Goal: Book appointment/travel/reservation

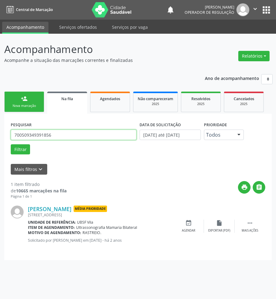
click at [51, 138] on input "700509349391856" at bounding box center [74, 135] width 126 height 10
type input "10976289490"
click at [11, 144] on button "Filtrar" at bounding box center [20, 149] width 19 height 10
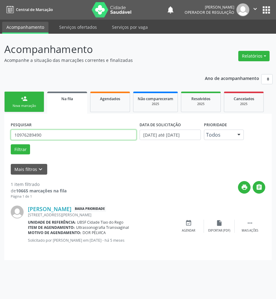
click at [51, 138] on input "10976289490" at bounding box center [74, 135] width 126 height 10
click at [183, 228] on div "event_available Agendar" at bounding box center [188, 226] width 31 height 13
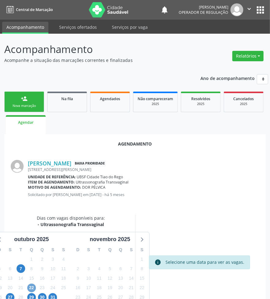
click at [32, 286] on span "22" at bounding box center [31, 288] width 9 height 9
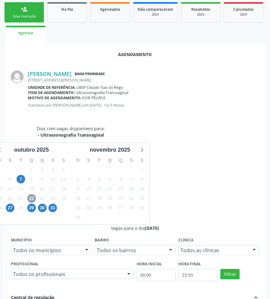
scroll to position [143, 0]
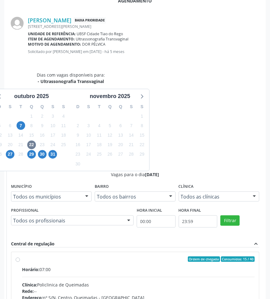
click at [212, 281] on div "Clínica: Policlinica de Queimadas" at bounding box center [138, 284] width 232 height 6
click at [20, 256] on input "Ordem de chegada Consumidos: 15 / 40 Horário: 07:00 Clínica: Policlinica de Que…" at bounding box center [18, 259] width 4 height 6
radio input "true"
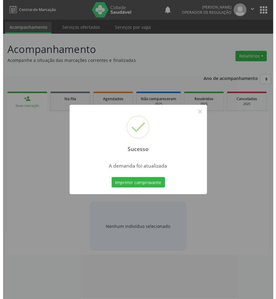
scroll to position [0, 0]
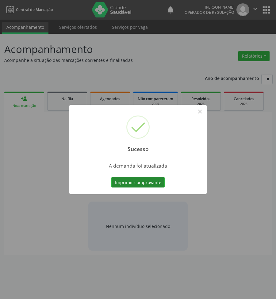
click at [111, 177] on button "Imprimir comprovante" at bounding box center [137, 182] width 53 height 10
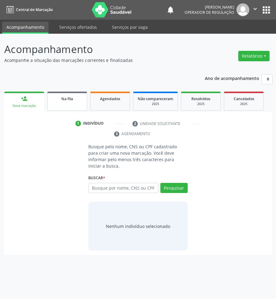
click at [77, 100] on div "Na fila" at bounding box center [67, 98] width 31 height 6
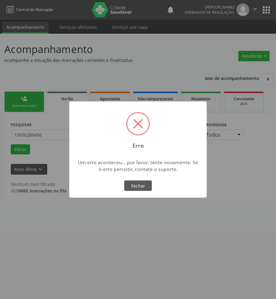
click at [85, 130] on div "× Erro Um erro aconteceu... por favor, tente novamente. Se o erro persistir, co…" at bounding box center [137, 149] width 137 height 96
click at [134, 185] on button "Fechar" at bounding box center [138, 185] width 28 height 10
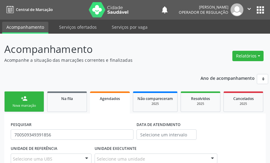
click at [52, 130] on input "700509349391856" at bounding box center [72, 135] width 123 height 10
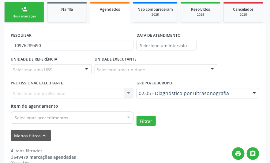
click at [137, 116] on button "Filtrar" at bounding box center [146, 121] width 19 height 10
click at [39, 31] on div "PESQUISAR 10976289490" at bounding box center [72, 43] width 126 height 24
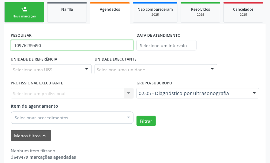
click at [74, 48] on input "10976289490" at bounding box center [72, 45] width 123 height 10
type input "703004891412975"
click at [137, 116] on button "Filtrar" at bounding box center [146, 121] width 19 height 10
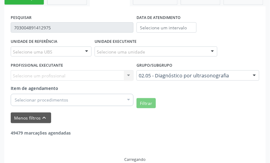
scroll to position [117, 0]
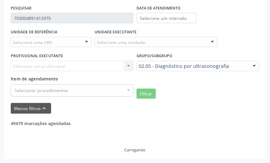
click at [5, 58] on div "PESQUISAR 703004891412975 DATA DE ATENDIMENTO UNIDADE DE REFERÊNCIA Selecione u…" at bounding box center [134, 78] width 261 height 162
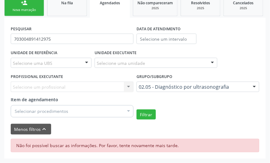
scroll to position [96, 0]
click at [55, 45] on div "PESQUISAR 703004891412975" at bounding box center [72, 36] width 126 height 24
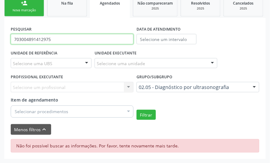
click at [54, 41] on input "703004891412975" at bounding box center [72, 39] width 123 height 10
click at [137, 110] on button "Filtrar" at bounding box center [146, 115] width 19 height 10
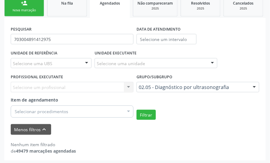
scroll to position [97, 0]
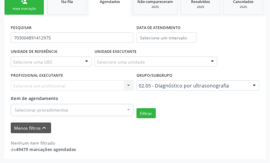
click at [228, 54] on div "UNIDADE DE REFERÊNCIA Selecione uma UBS Todas as UBS UBSF Ligeiro II UBSF Saulo…" at bounding box center [135, 82] width 252 height 71
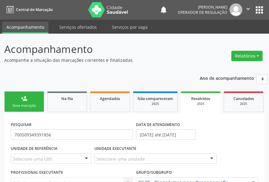
scroll to position [78, 0]
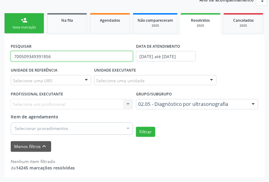
click at [51, 58] on input "700509349391856" at bounding box center [72, 56] width 122 height 10
paste input "10976289490"
click at [136, 127] on button "Filtrar" at bounding box center [145, 132] width 19 height 10
click at [45, 60] on input "10976289490" at bounding box center [72, 56] width 122 height 10
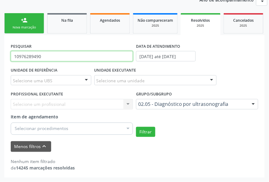
click at [45, 60] on input "10976289490" at bounding box center [72, 56] width 122 height 10
paste input "703004891412975"
type input "703004891412975"
click at [136, 127] on button "Filtrar" at bounding box center [145, 132] width 19 height 10
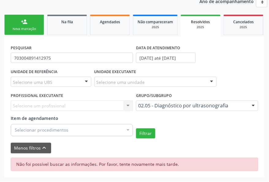
scroll to position [77, 0]
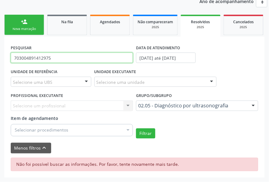
click at [63, 62] on input "703004891412975" at bounding box center [72, 58] width 122 height 10
click at [63, 63] on input "703004891412975" at bounding box center [72, 58] width 122 height 10
click at [136, 129] on button "Filtrar" at bounding box center [145, 134] width 19 height 10
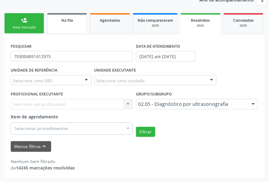
scroll to position [78, 0]
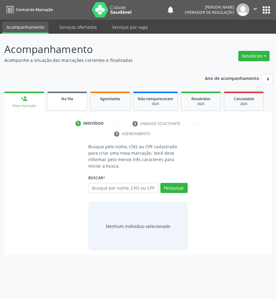
click at [81, 95] on div "Na fila" at bounding box center [67, 98] width 31 height 6
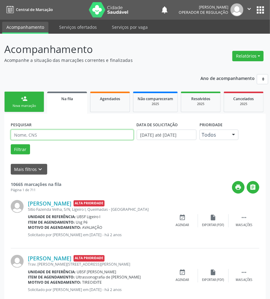
click at [59, 133] on input "text" at bounding box center [72, 135] width 123 height 10
paste input "703004891412975"
type input "703004891412975"
click at [11, 144] on button "Filtrar" at bounding box center [20, 149] width 19 height 10
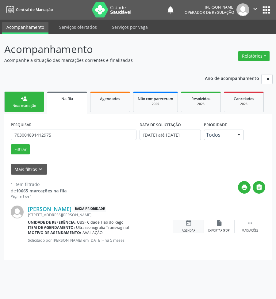
click at [190, 228] on div "Agendar" at bounding box center [188, 230] width 13 height 4
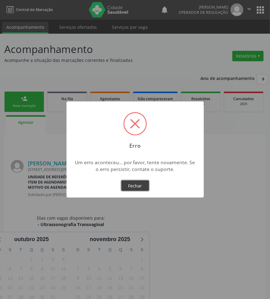
click at [137, 185] on button "Fechar" at bounding box center [135, 185] width 28 height 10
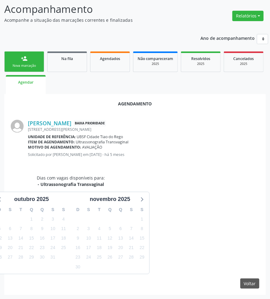
scroll to position [40, 0]
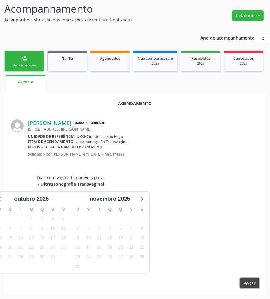
click at [252, 282] on button "Voltar" at bounding box center [249, 283] width 19 height 10
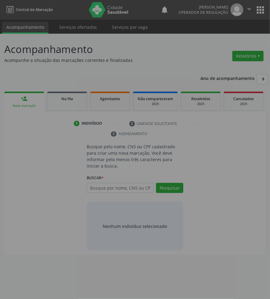
scroll to position [0, 0]
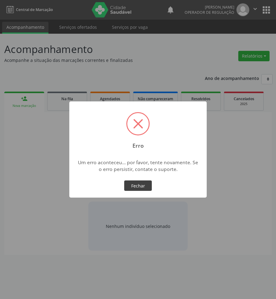
click at [147, 186] on button "Fechar" at bounding box center [138, 185] width 28 height 10
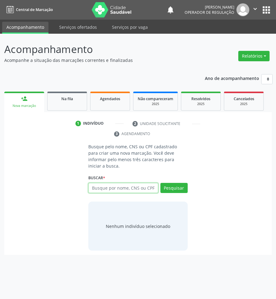
click at [127, 185] on input "text" at bounding box center [123, 188] width 70 height 10
paste input "703004891412975"
type input "703004891412975"
click at [75, 108] on link "Na fila" at bounding box center [67, 101] width 40 height 19
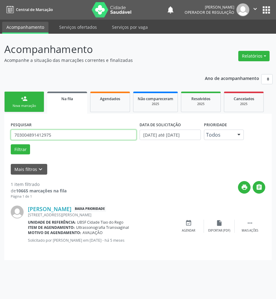
click at [43, 136] on input "703004891412975" at bounding box center [74, 135] width 126 height 10
click at [11, 144] on button "Filtrar" at bounding box center [20, 149] width 19 height 10
click at [190, 227] on div "event_available Agendar" at bounding box center [188, 226] width 31 height 13
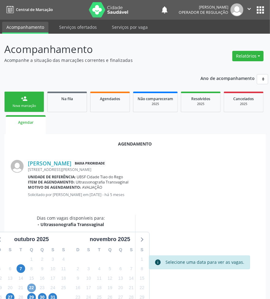
click at [32, 290] on span "22" at bounding box center [31, 288] width 9 height 9
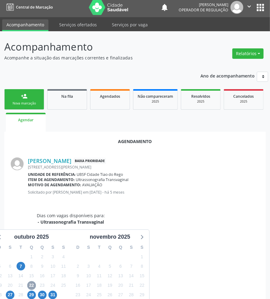
scroll to position [143, 0]
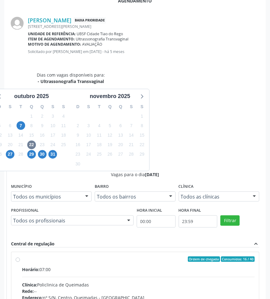
drag, startPoint x: 174, startPoint y: 195, endPoint x: 134, endPoint y: 218, distance: 45.9
click at [174, 288] on div "Rede: --" at bounding box center [138, 291] width 232 height 6
click at [20, 256] on input "Ordem de chegada Consumidos: 16 / 40 Horário: 07:00 Clínica: Policlinica de Que…" at bounding box center [18, 259] width 4 height 6
radio input "true"
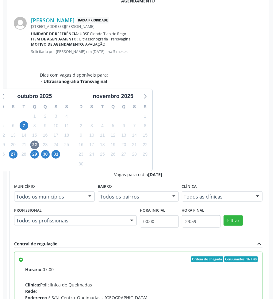
scroll to position [0, 0]
